Goal: Task Accomplishment & Management: Use online tool/utility

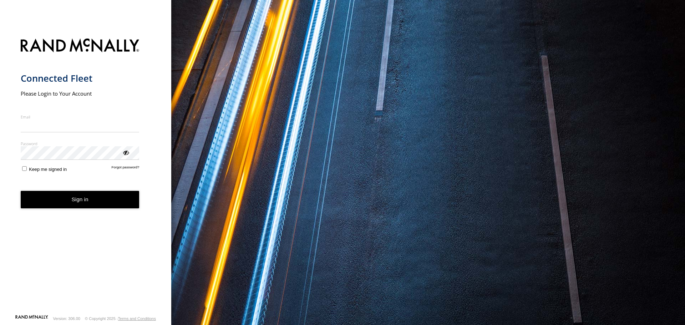
type input "**********"
click at [76, 206] on button "Sign in" at bounding box center [80, 199] width 119 height 17
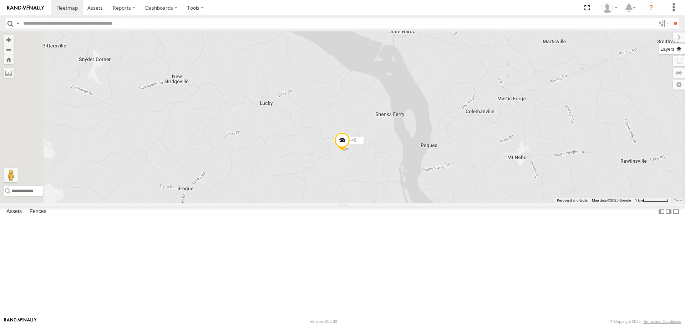
click at [677, 50] on label at bounding box center [672, 49] width 26 height 10
click at [0, 0] on span "Basemaps" at bounding box center [0, 0] width 0 height 0
click at [0, 0] on span "Satellite + Roadmap" at bounding box center [0, 0] width 0 height 0
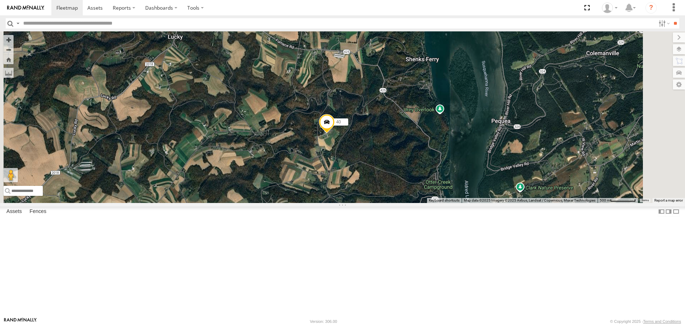
click at [335, 134] on span at bounding box center [327, 124] width 16 height 19
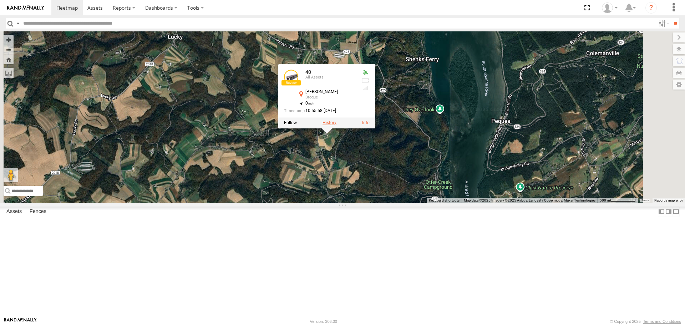
click at [336, 126] on label at bounding box center [329, 123] width 14 height 5
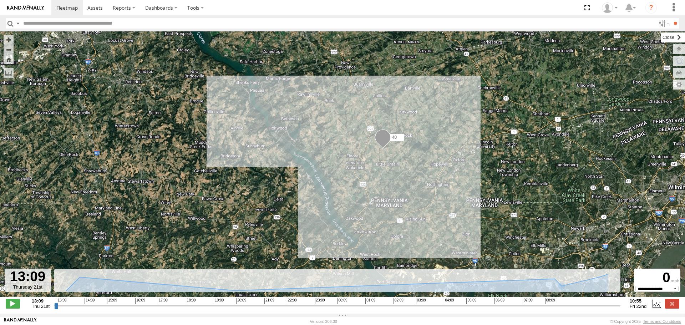
click at [661, 40] on label at bounding box center [673, 37] width 24 height 10
click at [618, 309] on input "range" at bounding box center [337, 305] width 566 height 7
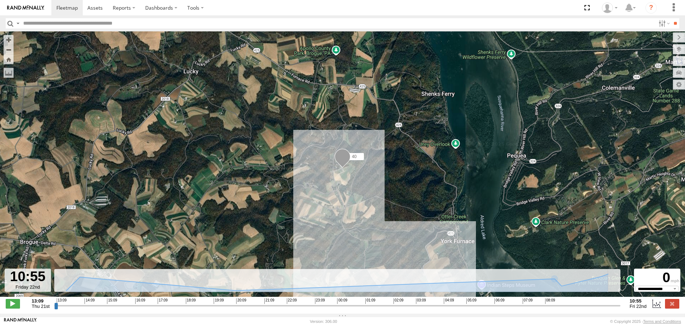
drag, startPoint x: 618, startPoint y: 310, endPoint x: 622, endPoint y: 310, distance: 3.9
click at [620, 309] on input "range" at bounding box center [337, 305] width 566 height 7
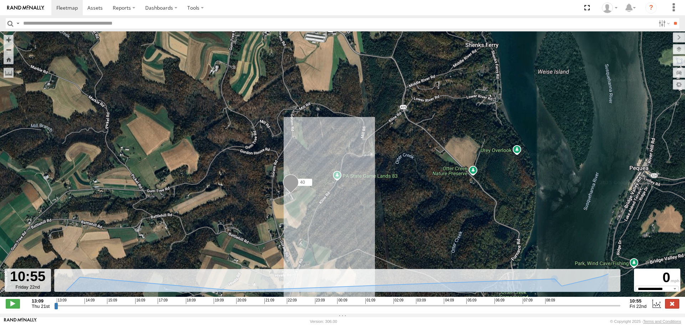
click at [670, 305] on label at bounding box center [672, 303] width 14 height 9
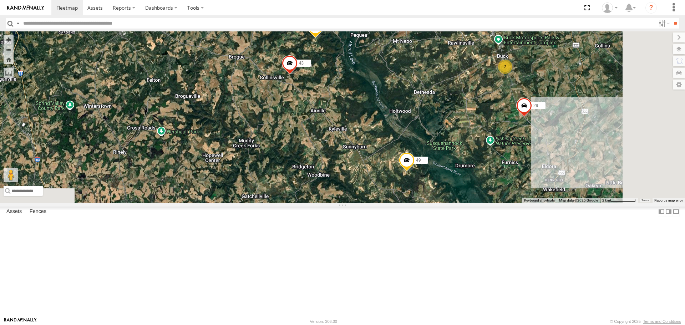
drag, startPoint x: 519, startPoint y: 245, endPoint x: 459, endPoint y: 161, distance: 103.4
click at [459, 161] on div "40 43 2 29 49" at bounding box center [342, 116] width 685 height 171
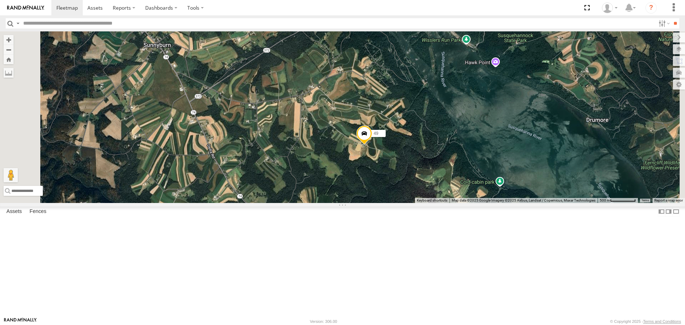
click at [372, 145] on span at bounding box center [364, 135] width 16 height 19
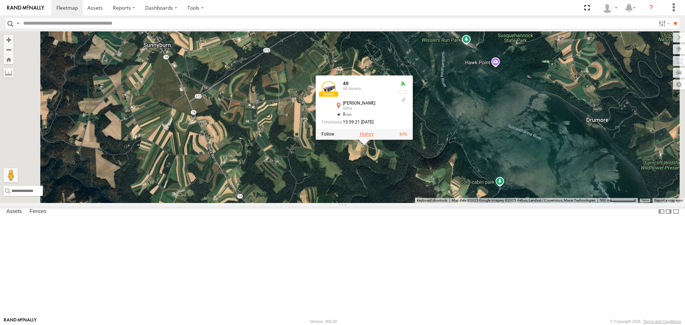
click at [374, 137] on label at bounding box center [367, 134] width 14 height 5
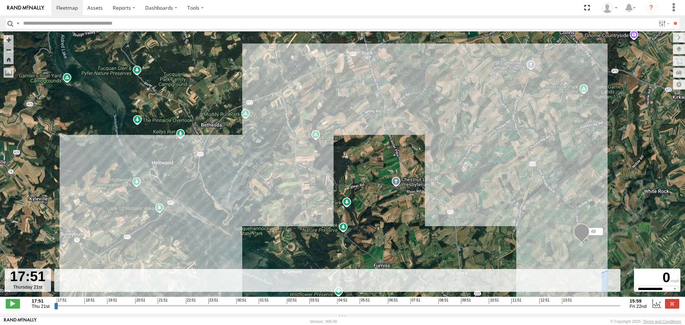
click at [620, 309] on input "range" at bounding box center [337, 305] width 566 height 7
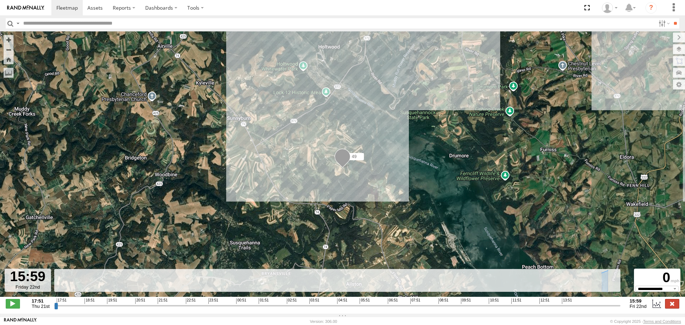
click at [673, 306] on label at bounding box center [672, 303] width 14 height 9
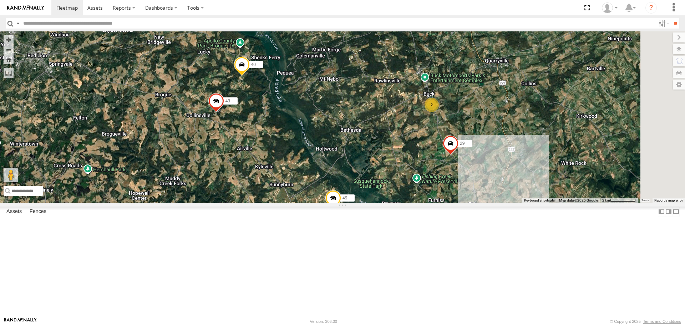
drag, startPoint x: 597, startPoint y: 182, endPoint x: 498, endPoint y: 236, distance: 113.3
click at [498, 203] on div "29 49 2 43 12 40" at bounding box center [342, 116] width 685 height 171
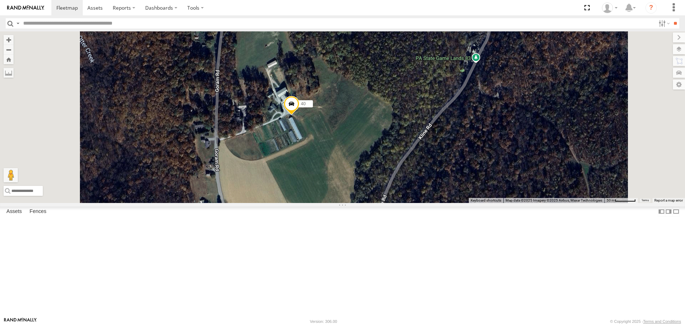
click at [299, 115] on span at bounding box center [292, 105] width 16 height 19
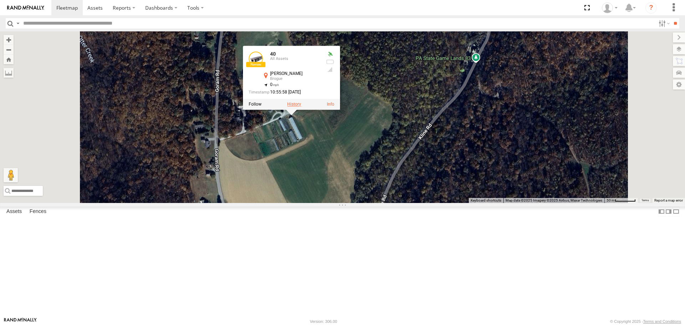
click at [301, 107] on label at bounding box center [294, 104] width 14 height 5
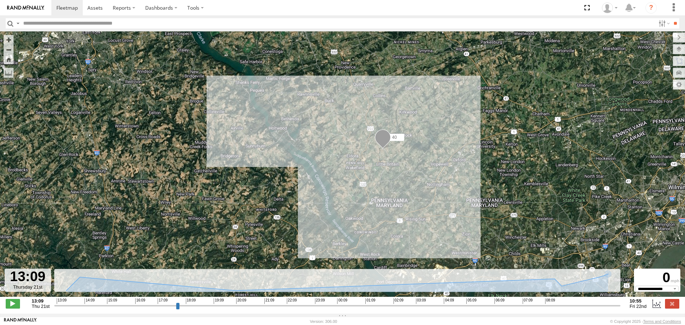
type input "**********"
click at [619, 309] on input "range" at bounding box center [337, 305] width 566 height 7
click at [673, 306] on label at bounding box center [672, 303] width 14 height 9
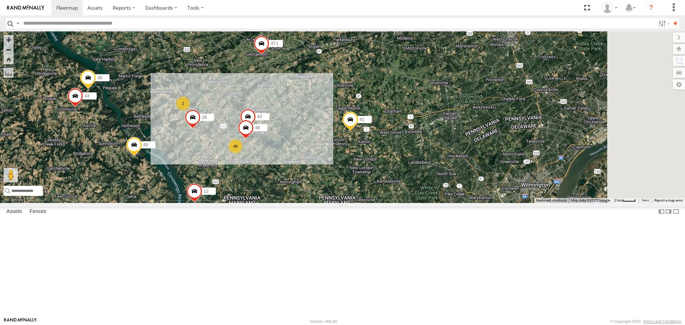
drag, startPoint x: 622, startPoint y: 253, endPoint x: 368, endPoint y: 214, distance: 256.5
click at [368, 203] on div "43 47:( 43 29 41 30 49 48 12 40 48 2" at bounding box center [342, 116] width 685 height 171
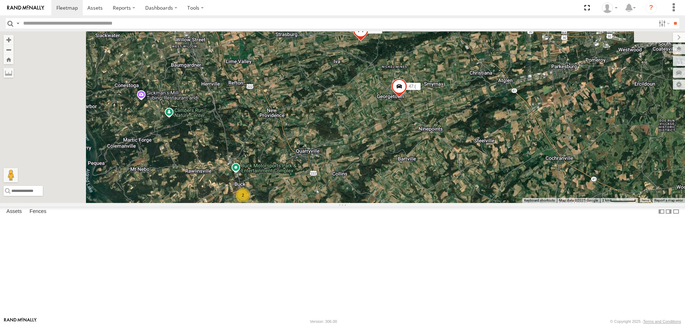
drag, startPoint x: 363, startPoint y: 96, endPoint x: 429, endPoint y: 209, distance: 131.6
click at [429, 203] on div "47:( 29 41 30 49 12 48 2 43 48" at bounding box center [342, 116] width 685 height 171
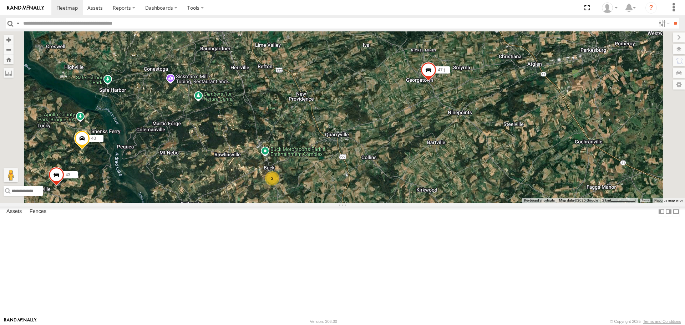
drag, startPoint x: 446, startPoint y: 251, endPoint x: 486, endPoint y: 174, distance: 86.9
click at [486, 174] on div "47:( 29 41 30 49 12 43 48 43 40 2" at bounding box center [342, 116] width 685 height 171
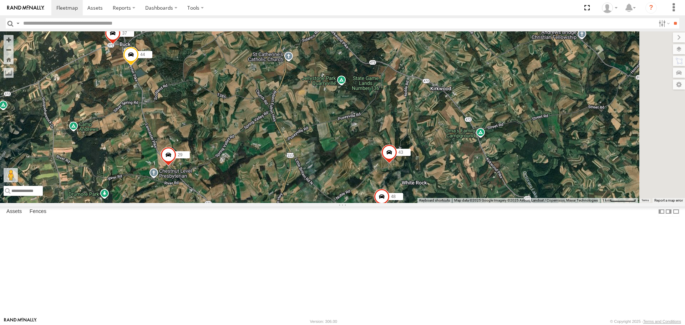
drag, startPoint x: 547, startPoint y: 246, endPoint x: 553, endPoint y: 202, distance: 45.0
click at [553, 202] on div "47:( 29 41 30 49 12 43 48 43 40 48 44 37" at bounding box center [342, 116] width 685 height 171
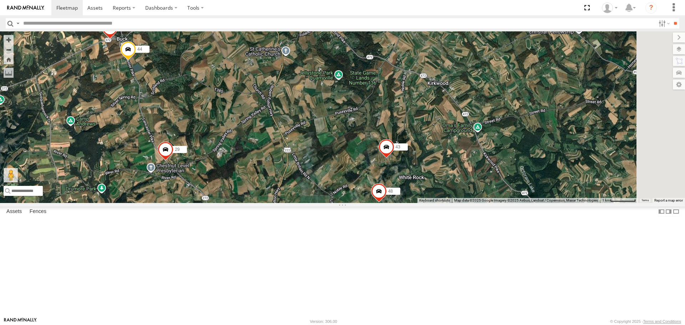
drag, startPoint x: 547, startPoint y: 122, endPoint x: 525, endPoint y: 232, distance: 112.3
click at [527, 203] on div "47:( 29 41 30 49 12 43 48 43 40 44 37 48" at bounding box center [342, 116] width 685 height 171
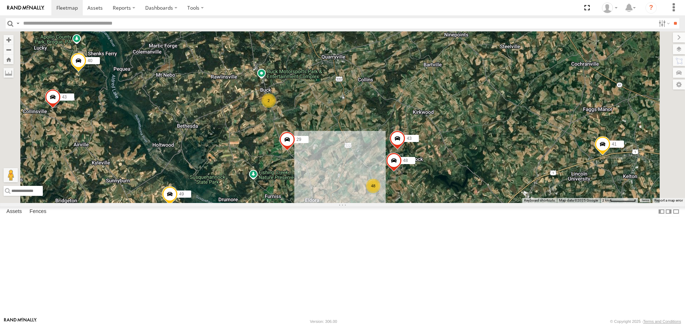
drag, startPoint x: 544, startPoint y: 259, endPoint x: 546, endPoint y: 172, distance: 87.1
click at [545, 177] on div "47:( 29 41 30 49 12 43 48 43 40 48 2" at bounding box center [342, 116] width 685 height 171
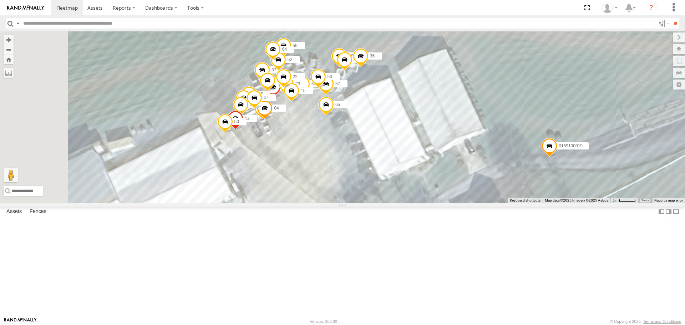
drag, startPoint x: 381, startPoint y: 131, endPoint x: 424, endPoint y: 200, distance: 81.0
click at [424, 200] on div "47:( 29 41 30 49 12 43 48 43 40 015910001968158 16 11 32 31 05 62 39 18 21 23 5…" at bounding box center [342, 116] width 685 height 171
click at [0, 0] on div "All Assets" at bounding box center [0, 0] width 0 height 0
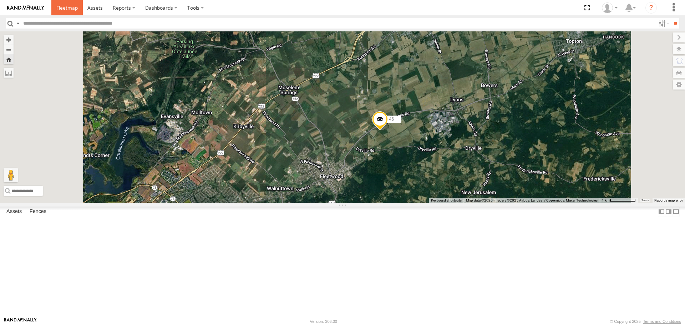
click at [70, 7] on span at bounding box center [66, 7] width 21 height 7
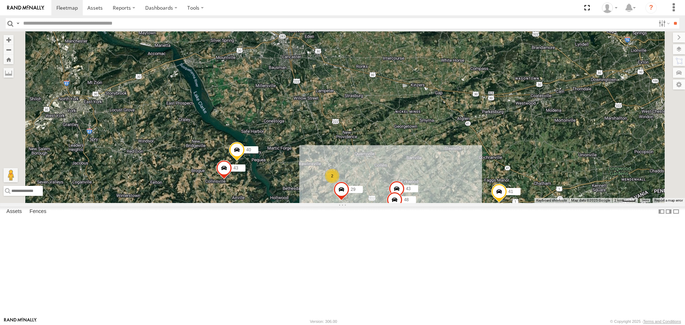
drag, startPoint x: 491, startPoint y: 92, endPoint x: 555, endPoint y: 299, distance: 216.5
click at [555, 203] on div "42:) 41 48 2 43 43 29 49 48 12 40" at bounding box center [342, 116] width 685 height 171
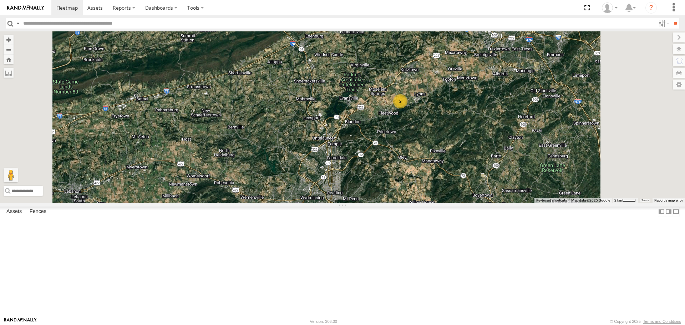
drag, startPoint x: 500, startPoint y: 246, endPoint x: 493, endPoint y: 143, distance: 103.0
click at [492, 152] on div "42:) 41 49 12 30 2" at bounding box center [342, 116] width 685 height 171
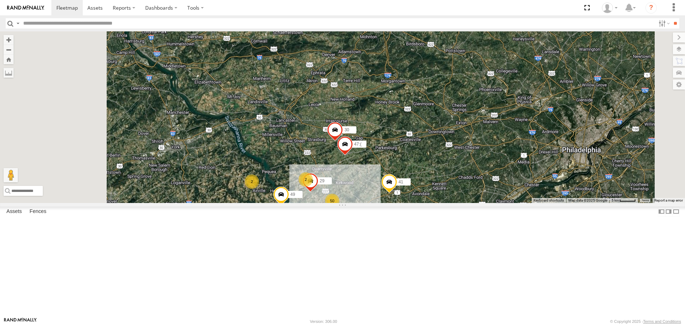
drag, startPoint x: 434, startPoint y: 261, endPoint x: 517, endPoint y: 219, distance: 92.9
click at [517, 203] on div "42:) 41 49 12 47:( 30 50 2 2 2 29" at bounding box center [342, 116] width 685 height 171
